Goal: Complete application form

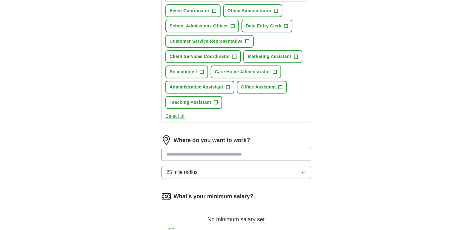
scroll to position [245, 0]
click at [461, 135] on div "ApplyIQ Let ApplyIQ do the hard work of searching and applying for jobs. Just t…" at bounding box center [236, 32] width 472 height 516
click at [224, 86] on button "Administrative Assistant +" at bounding box center [199, 87] width 69 height 13
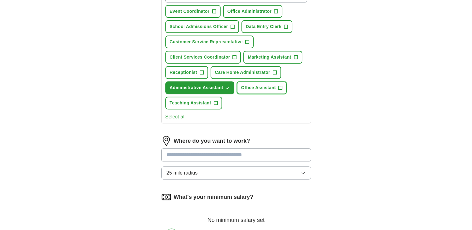
click at [277, 87] on button "Office Assistant +" at bounding box center [262, 87] width 50 height 13
click at [276, 69] on button "Care Home Administrator +" at bounding box center [245, 72] width 70 height 13
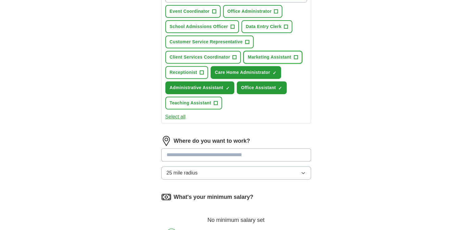
click at [266, 58] on span "Marketing Assistant" at bounding box center [269, 57] width 43 height 7
click at [208, 25] on span "School Admissions Officer" at bounding box center [199, 26] width 58 height 7
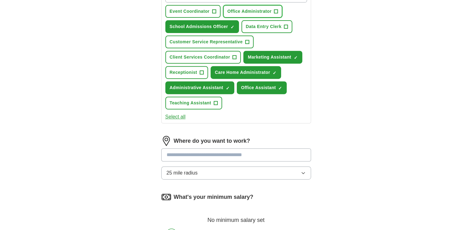
click at [247, 12] on span "Office Administrator" at bounding box center [249, 11] width 44 height 7
click at [229, 152] on input at bounding box center [236, 154] width 150 height 13
type input "*"
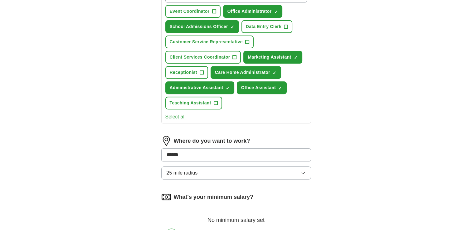
click at [355, 138] on div "ApplyIQ Let ApplyIQ do the hard work of searching and applying for jobs. Just t…" at bounding box center [235, 32] width 399 height 516
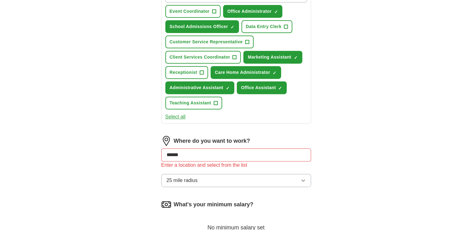
click at [220, 156] on input "******" at bounding box center [236, 154] width 150 height 13
type input "*"
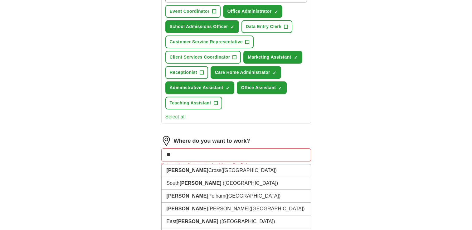
type input "*"
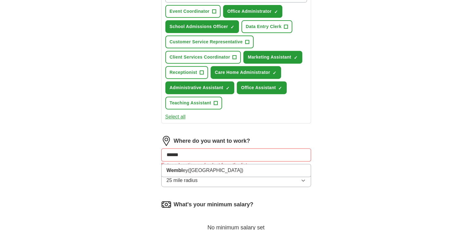
type input "*******"
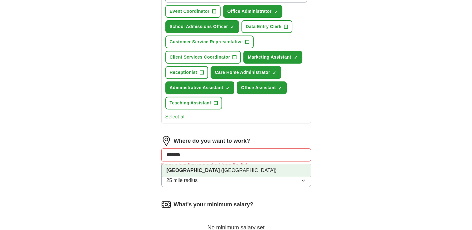
click at [221, 168] on span "([GEOGRAPHIC_DATA])" at bounding box center [248, 170] width 55 height 5
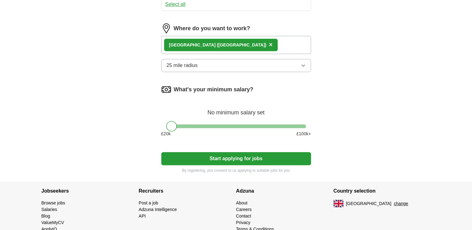
scroll to position [365, 0]
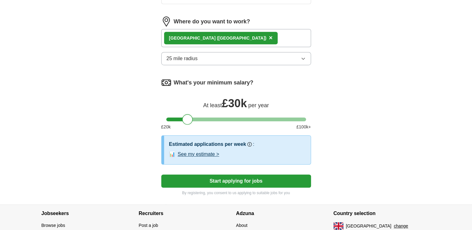
drag, startPoint x: 170, startPoint y: 114, endPoint x: 186, endPoint y: 115, distance: 15.9
click at [186, 115] on div at bounding box center [187, 119] width 11 height 11
click at [216, 181] on button "Start applying for jobs" at bounding box center [236, 181] width 150 height 13
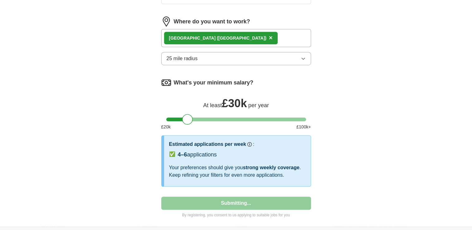
select select "**"
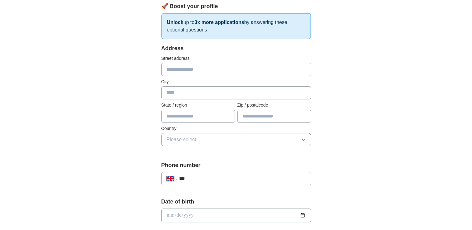
scroll to position [0, 0]
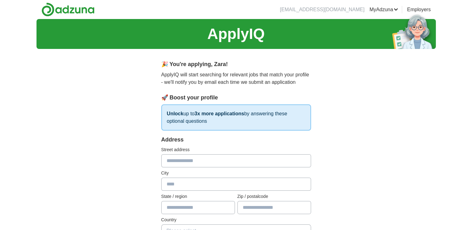
click at [191, 162] on input "text" at bounding box center [236, 160] width 150 height 13
type input "**********"
type input "******"
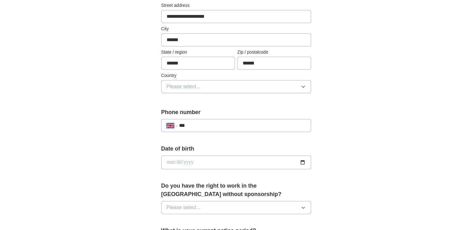
scroll to position [165, 0]
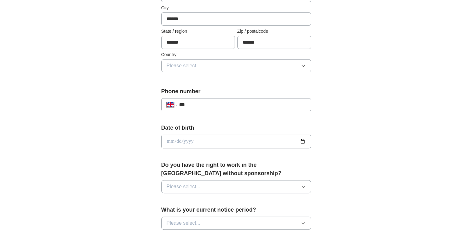
click at [297, 63] on button "Please select..." at bounding box center [236, 65] width 150 height 13
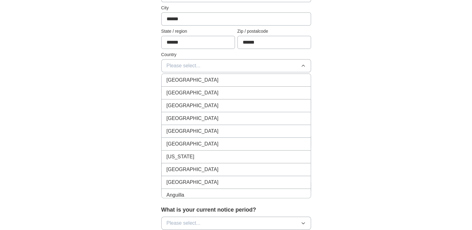
click at [239, 78] on div "[GEOGRAPHIC_DATA]" at bounding box center [236, 79] width 139 height 7
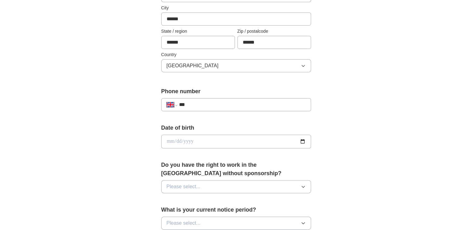
click at [215, 104] on input "***" at bounding box center [242, 104] width 127 height 7
type input "**********"
click at [210, 138] on input "date" at bounding box center [236, 142] width 150 height 14
type input "**********"
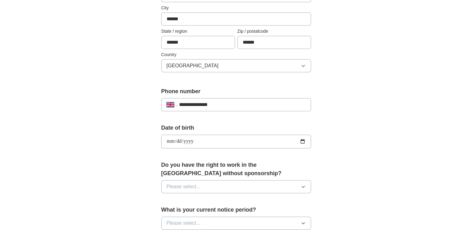
click at [211, 189] on button "Please select..." at bounding box center [236, 186] width 150 height 13
click at [198, 197] on div "Yes" at bounding box center [236, 200] width 139 height 7
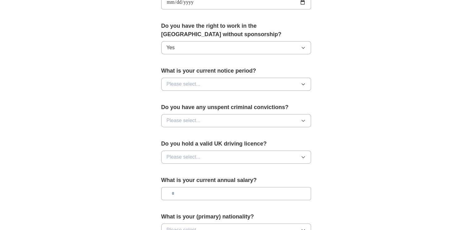
scroll to position [309, 0]
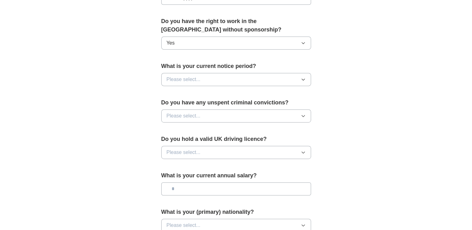
click at [252, 73] on button "Please select..." at bounding box center [236, 79] width 150 height 13
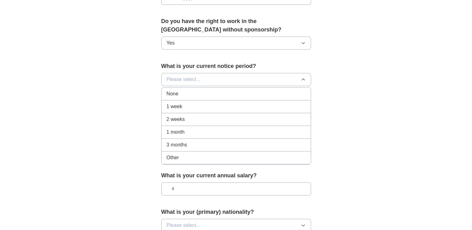
click at [209, 94] on div "None" at bounding box center [236, 93] width 139 height 7
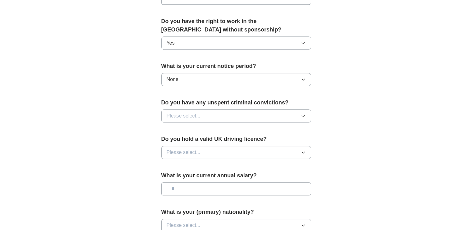
click at [212, 115] on button "Please select..." at bounding box center [236, 115] width 150 height 13
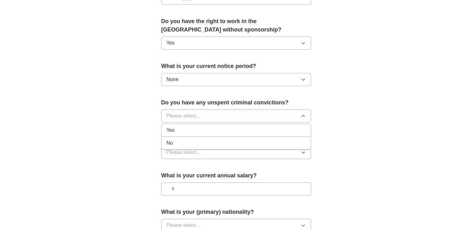
click at [201, 141] on div "No" at bounding box center [236, 142] width 139 height 7
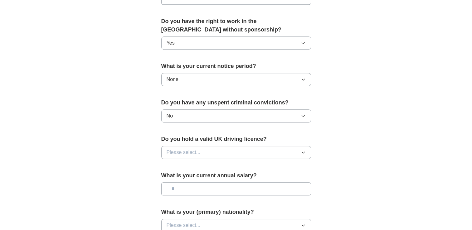
click at [198, 151] on span "Please select..." at bounding box center [184, 152] width 34 height 7
click at [192, 179] on div "No" at bounding box center [236, 179] width 139 height 7
click at [185, 186] on input "text" at bounding box center [236, 188] width 150 height 13
click at [211, 184] on input "text" at bounding box center [236, 188] width 150 height 13
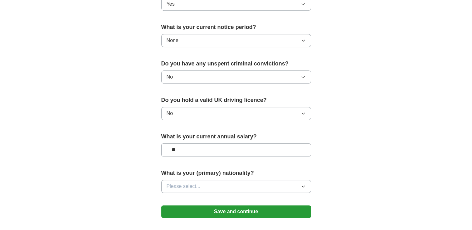
scroll to position [384, 0]
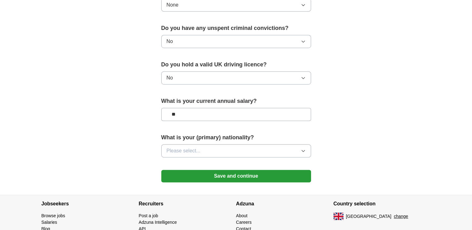
type input "**"
click at [260, 148] on button "Please select..." at bounding box center [236, 150] width 150 height 13
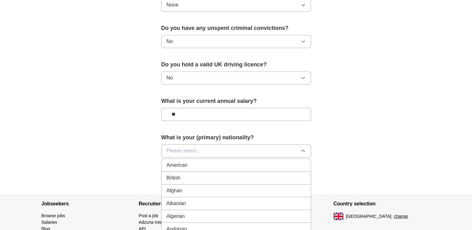
click at [211, 180] on li "British" at bounding box center [236, 178] width 149 height 13
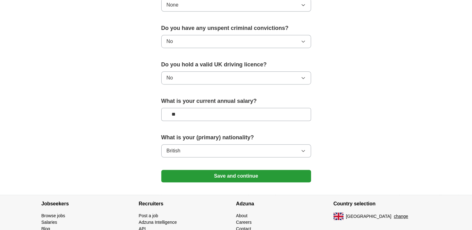
click at [216, 173] on button "Save and continue" at bounding box center [236, 176] width 150 height 12
